Goal: Use online tool/utility

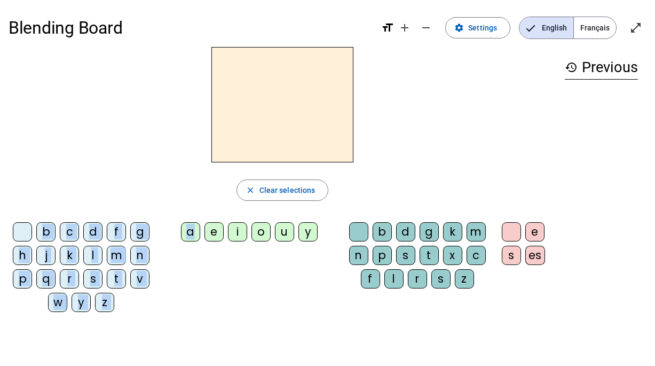
drag, startPoint x: 193, startPoint y: 234, endPoint x: 248, endPoint y: 57, distance: 185.6
click at [248, 57] on div "close Clear selections b c d f g h j k l m n p q r s t v w y z a e i o u y b d …" at bounding box center [283, 183] width 548 height 273
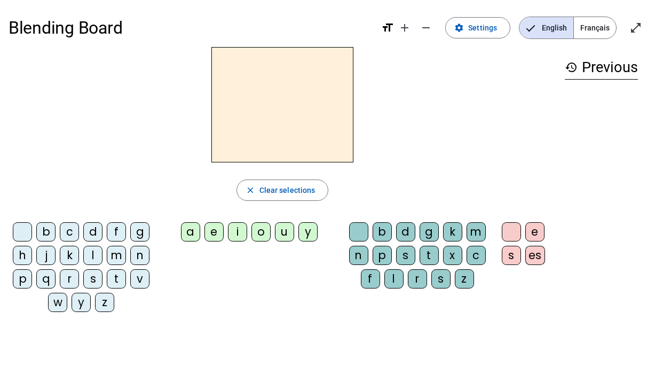
click at [190, 231] on div "a" at bounding box center [190, 231] width 19 height 19
click at [124, 247] on div "m" at bounding box center [116, 255] width 19 height 19
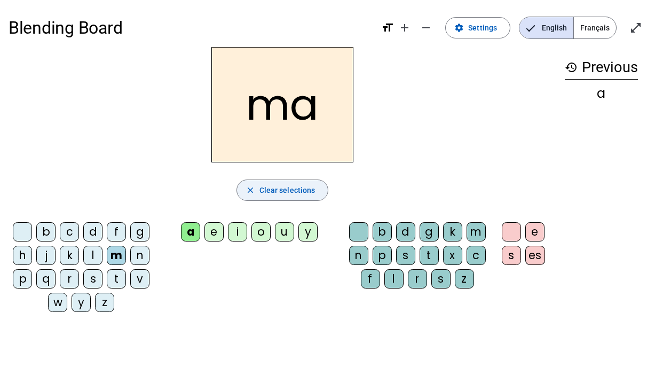
click at [261, 193] on span "Clear selections" at bounding box center [287, 190] width 56 height 13
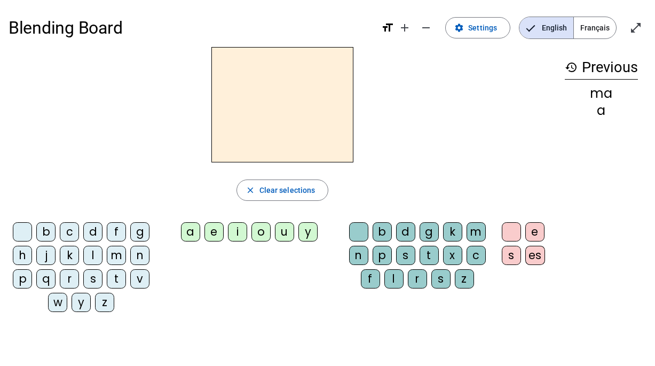
click at [384, 231] on div "b" at bounding box center [382, 231] width 19 height 19
click at [192, 233] on div "a" at bounding box center [190, 231] width 19 height 19
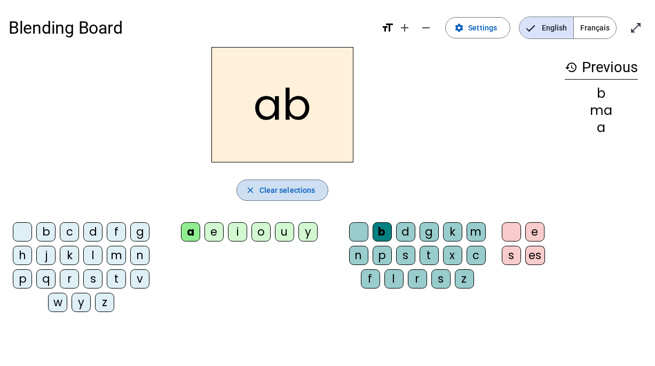
click at [282, 196] on span "Clear selections" at bounding box center [287, 190] width 56 height 13
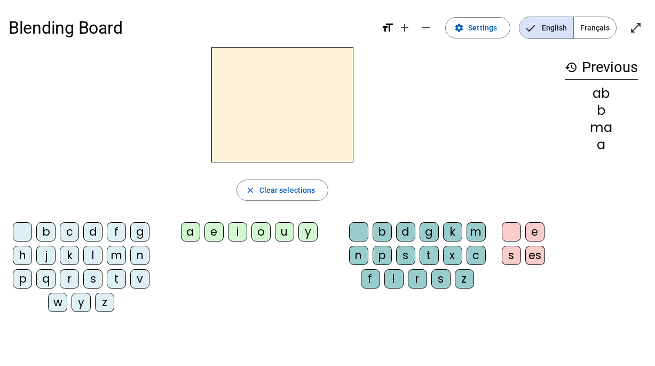
click at [45, 233] on div "b" at bounding box center [45, 231] width 19 height 19
click at [184, 231] on div "a" at bounding box center [190, 231] width 19 height 19
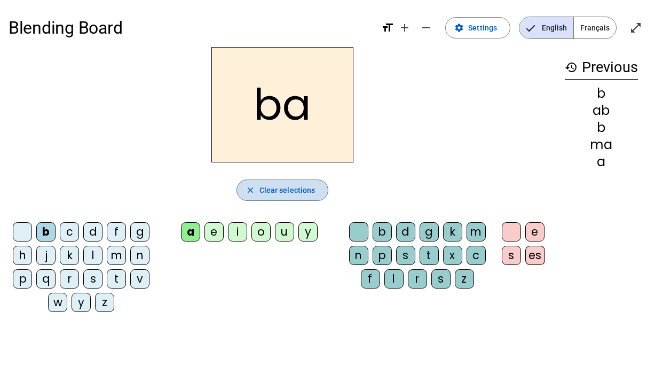
click at [295, 186] on span "Clear selections" at bounding box center [287, 190] width 56 height 13
